Goal: Task Accomplishment & Management: Manage account settings

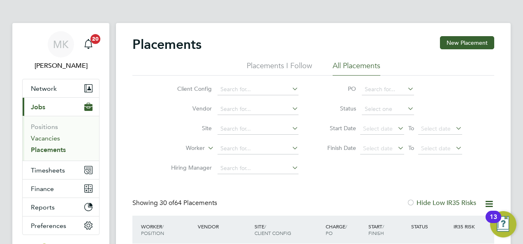
click at [46, 139] on link "Vacancies" at bounding box center [45, 138] width 29 height 8
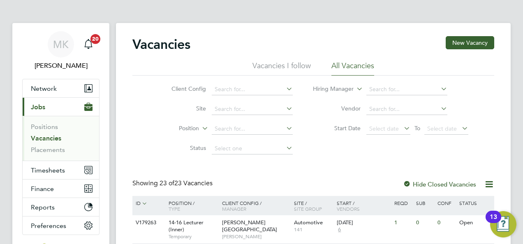
click at [132, 140] on div "Client Config Site Position Status Hiring Manager Vendor Start Date Select date…" at bounding box center [313, 117] width 362 height 83
click at [60, 152] on link "Placements" at bounding box center [48, 150] width 34 height 8
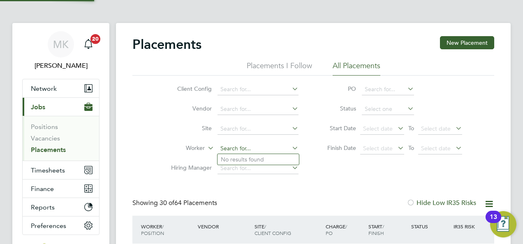
click at [238, 148] on input at bounding box center [257, 149] width 81 height 12
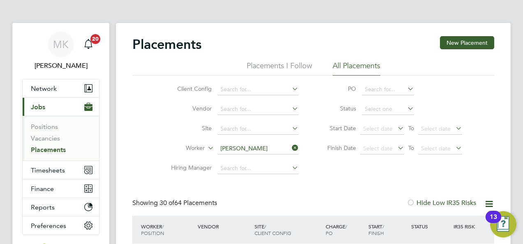
click at [241, 158] on li "Cathy Bowdren" at bounding box center [268, 159] width 102 height 11
type input "Cathy Bowdren"
click at [134, 178] on div "Placements New Placement Placements I Follow All Placements Client Config Vendo…" at bounding box center [313, 158] width 362 height 245
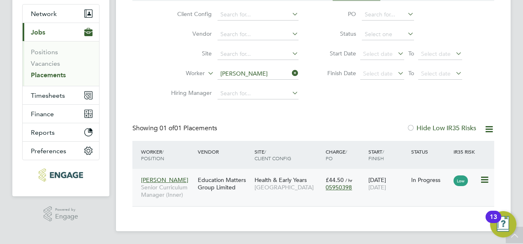
click at [480, 182] on icon at bounding box center [484, 180] width 8 height 10
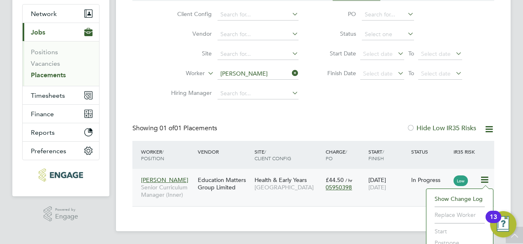
click at [380, 189] on span "[DATE]" at bounding box center [377, 187] width 18 height 7
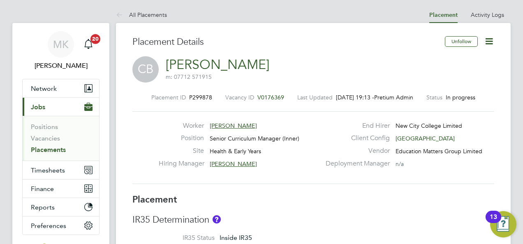
click at [488, 37] on icon at bounding box center [489, 41] width 10 height 10
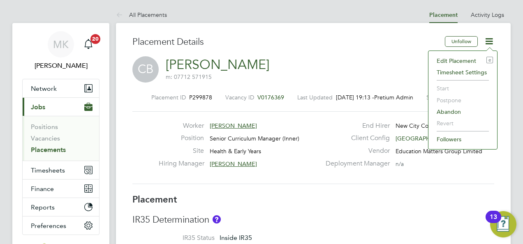
click at [452, 62] on li "Edit Placement e" at bounding box center [462, 61] width 60 height 12
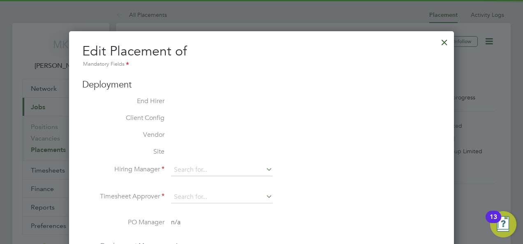
type input "[PERSON_NAME]"
type input "[DATE]"
type input "09:00"
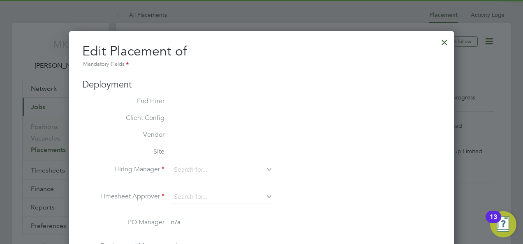
type input "17:00"
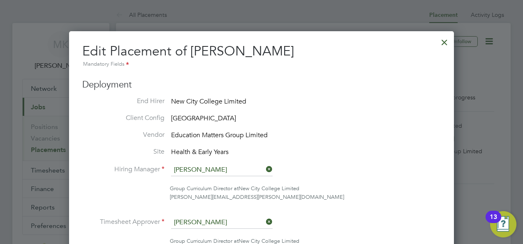
click at [382, 148] on li "Site Health & Early Years" at bounding box center [261, 153] width 358 height 10
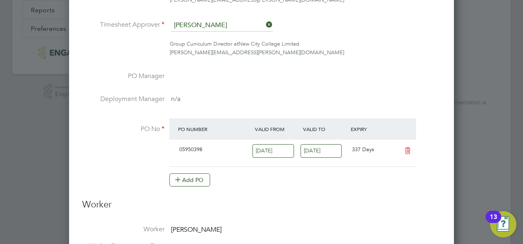
click at [335, 147] on input "[DATE]" at bounding box center [321, 151] width 42 height 14
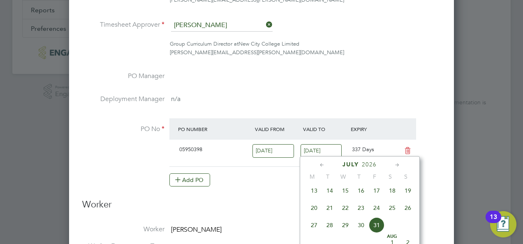
click at [318, 166] on icon at bounding box center [322, 165] width 8 height 9
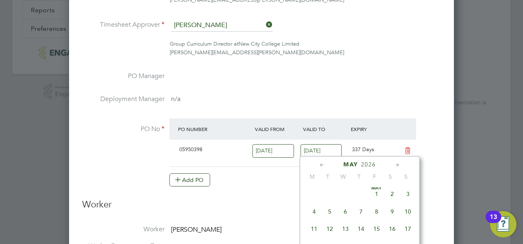
click at [321, 164] on icon at bounding box center [322, 165] width 8 height 9
click at [275, 199] on h3 "Worker" at bounding box center [261, 208] width 358 height 18
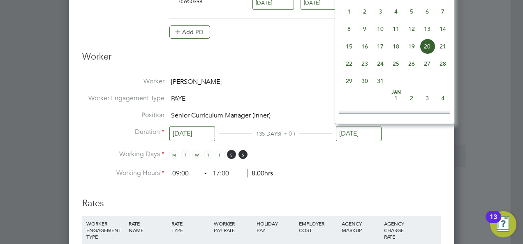
click at [361, 136] on input "[DATE]" at bounding box center [359, 133] width 46 height 15
click at [319, 62] on h3 "Worker" at bounding box center [261, 60] width 358 height 18
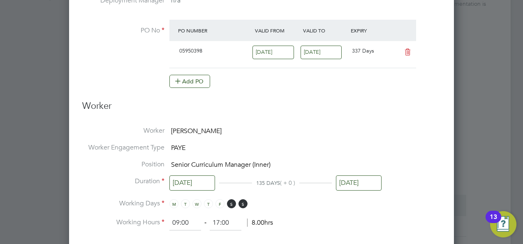
click at [346, 176] on input "[DATE]" at bounding box center [359, 183] width 46 height 15
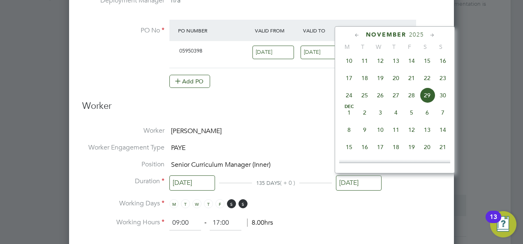
click at [356, 37] on icon at bounding box center [357, 35] width 8 height 9
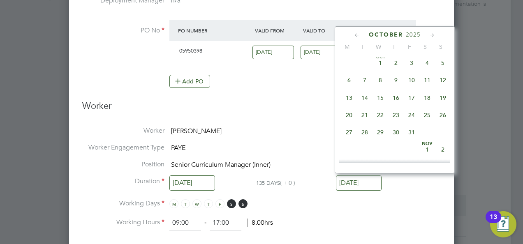
click at [356, 37] on icon at bounding box center [357, 35] width 8 height 9
click at [357, 37] on icon at bounding box center [357, 35] width 8 height 9
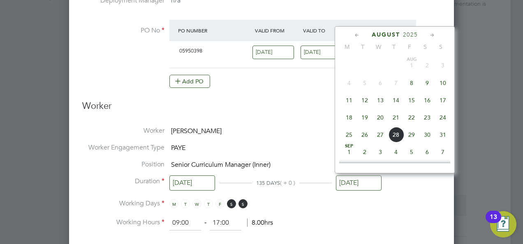
click at [364, 136] on span "26" at bounding box center [365, 135] width 16 height 16
type input "[DATE]"
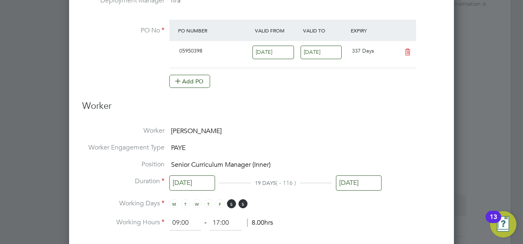
click at [326, 137] on li "Worker [PERSON_NAME]" at bounding box center [261, 135] width 358 height 17
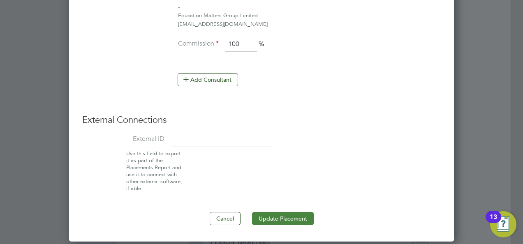
click at [289, 212] on button "Update Placement" at bounding box center [283, 218] width 62 height 13
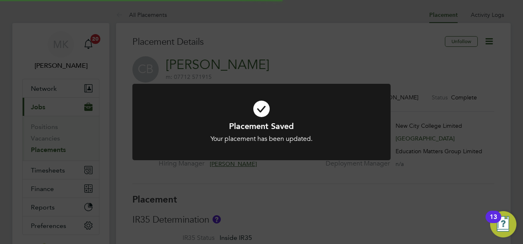
click at [312, 196] on div "Placement Saved Your placement has been updated. Cancel Okay" at bounding box center [261, 122] width 523 height 244
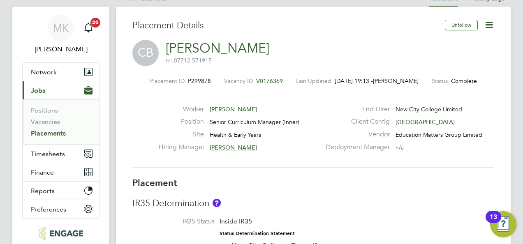
click at [493, 20] on icon at bounding box center [489, 25] width 10 height 10
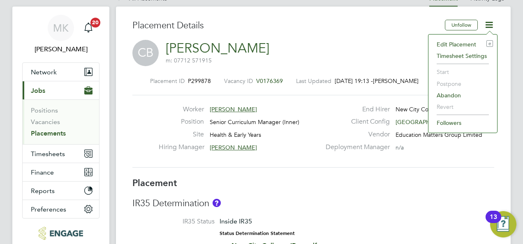
click at [358, 179] on h3 "Placement" at bounding box center [313, 184] width 362 height 12
